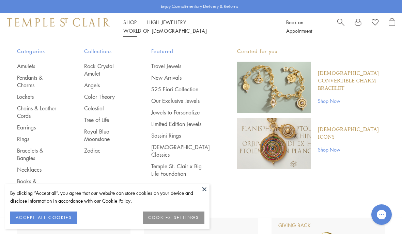
click at [15, 134] on div "Categories Amulets Pendants & Charms Lockets Chains & Leather Cords Earrings Ri…" at bounding box center [201, 125] width 402 height 171
click at [21, 140] on link "Rings" at bounding box center [37, 139] width 40 height 8
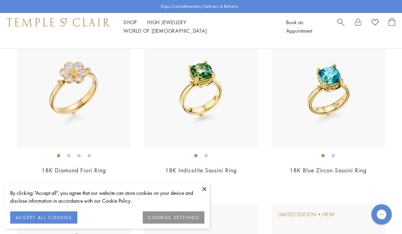
scroll to position [91, 0]
click at [203, 194] on button at bounding box center [204, 189] width 10 height 10
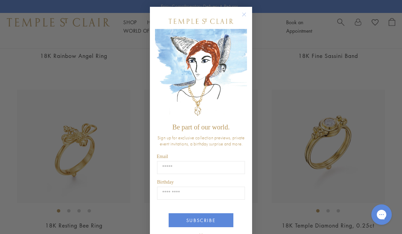
scroll to position [725, 0]
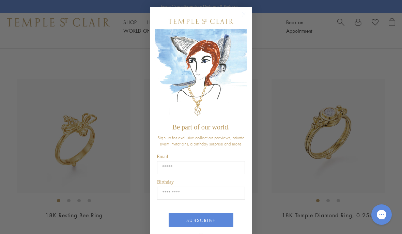
click at [246, 16] on circle "Close dialog" at bounding box center [244, 15] width 8 height 8
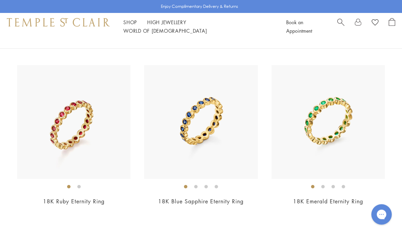
scroll to position [2442, 0]
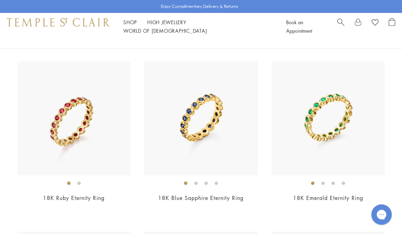
click at [356, 137] on img at bounding box center [329, 119] width 114 height 114
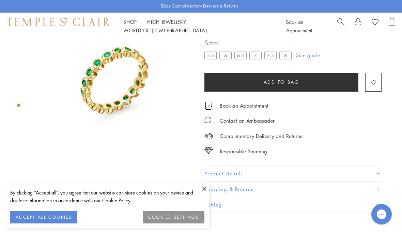
scroll to position [40, 0]
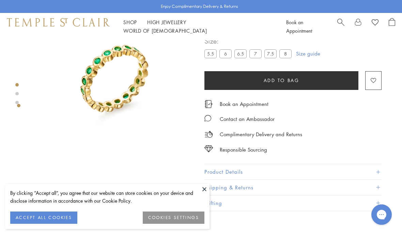
click at [227, 53] on label "6" at bounding box center [226, 53] width 12 height 9
